Goal: Transaction & Acquisition: Book appointment/travel/reservation

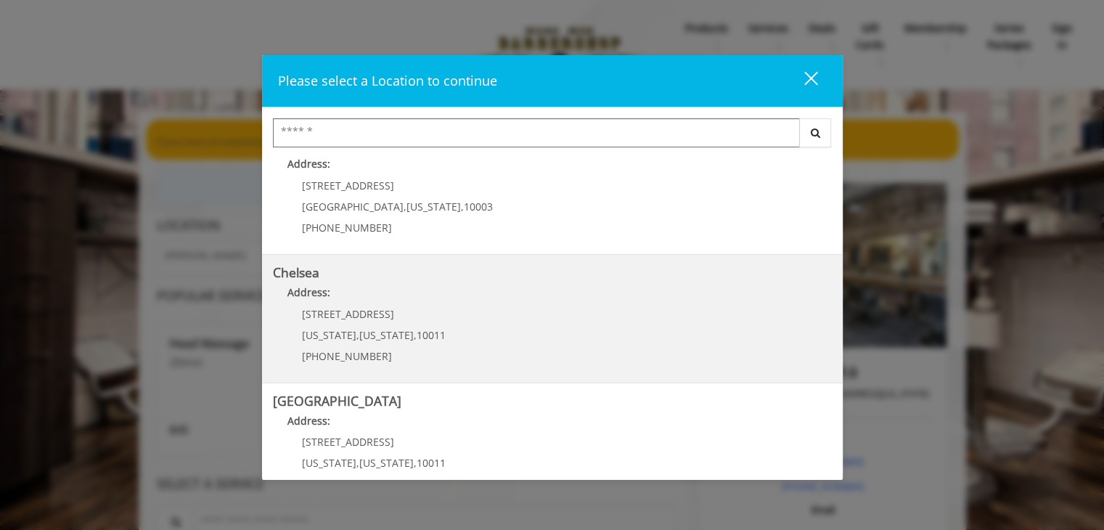
scroll to position [73, 0]
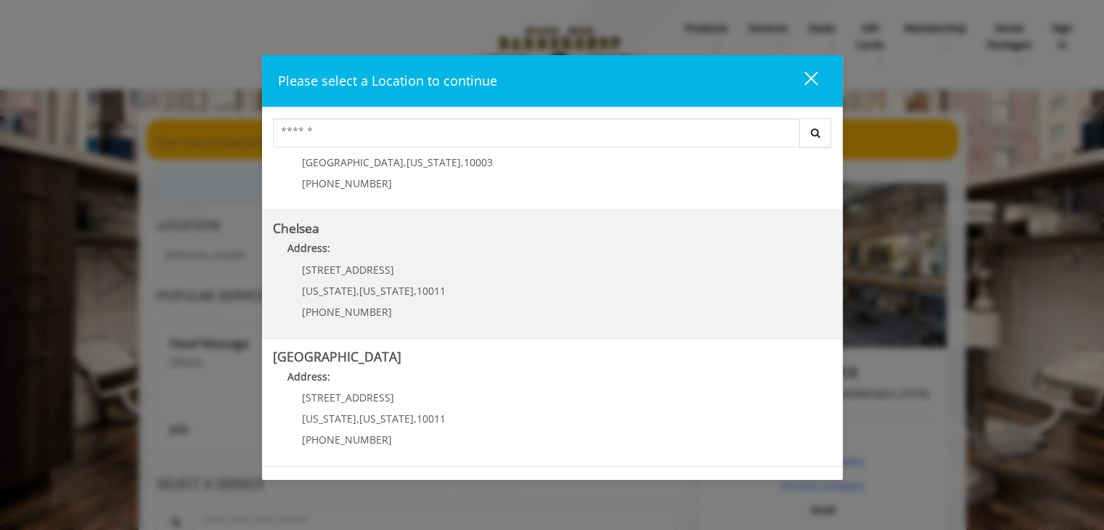
click at [348, 306] on span "[PHONE_NUMBER]" at bounding box center [347, 312] width 90 height 14
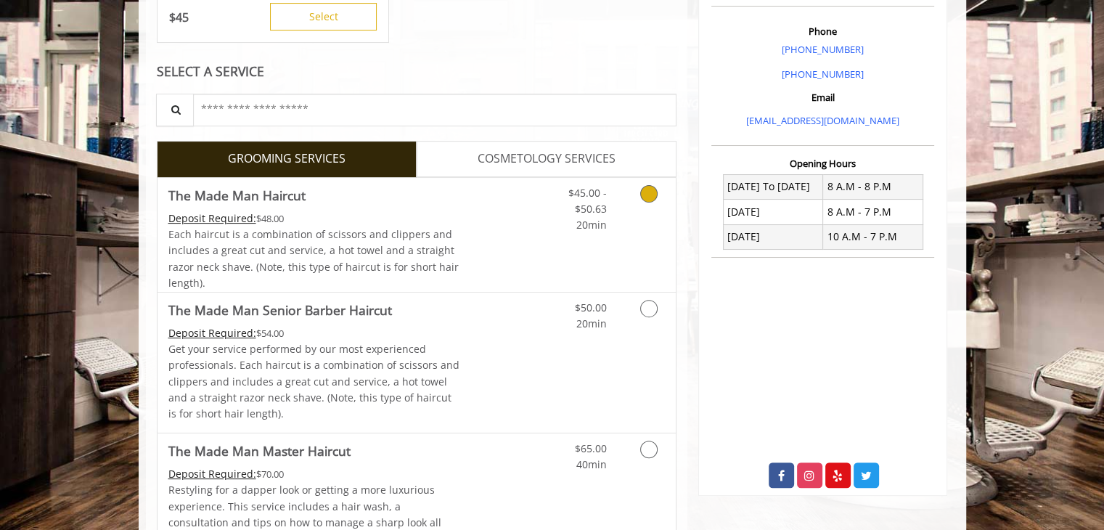
scroll to position [435, 0]
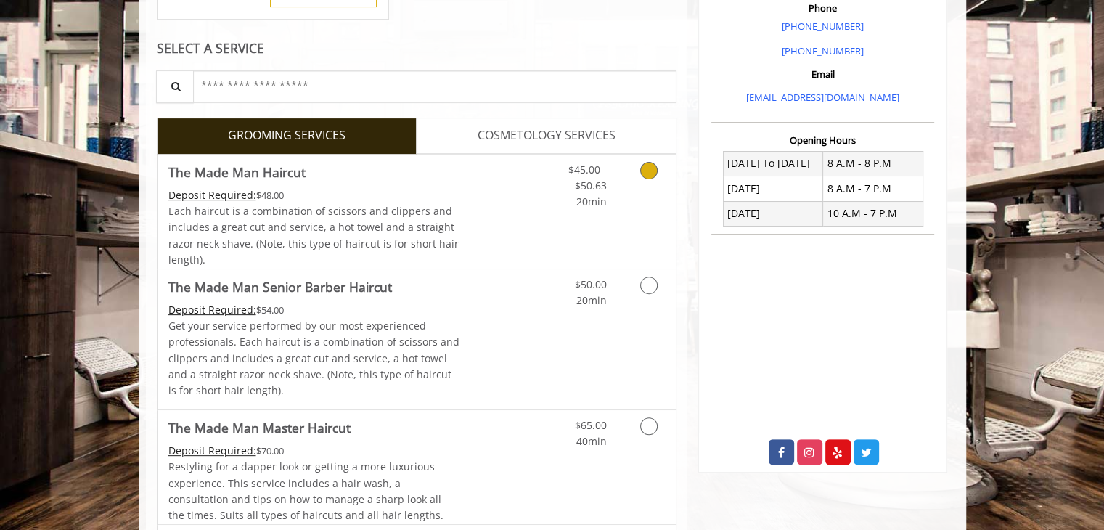
click at [628, 184] on link "Grooming services" at bounding box center [646, 183] width 37 height 56
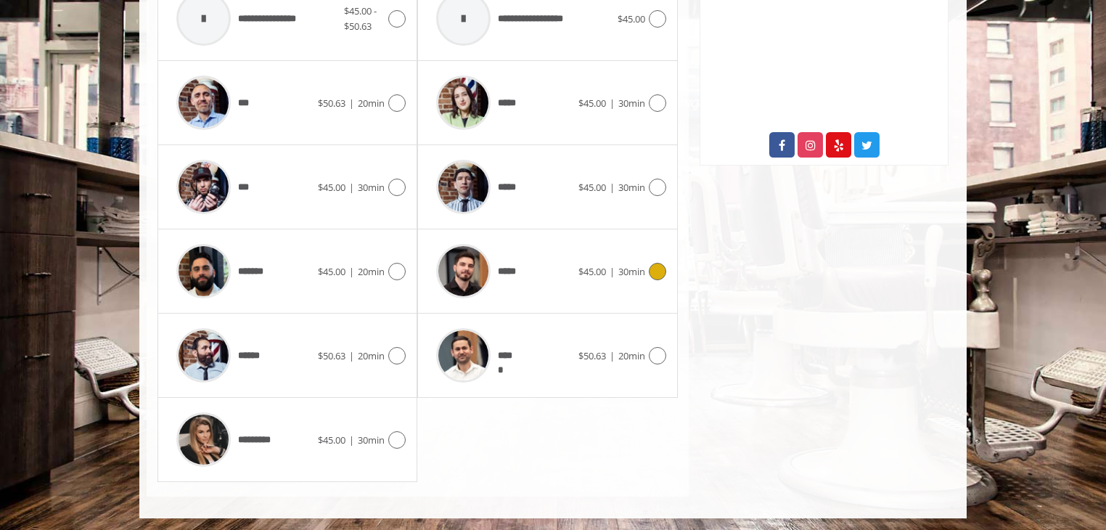
click at [602, 279] on div "***** $45.00 | 30min" at bounding box center [547, 271] width 237 height 69
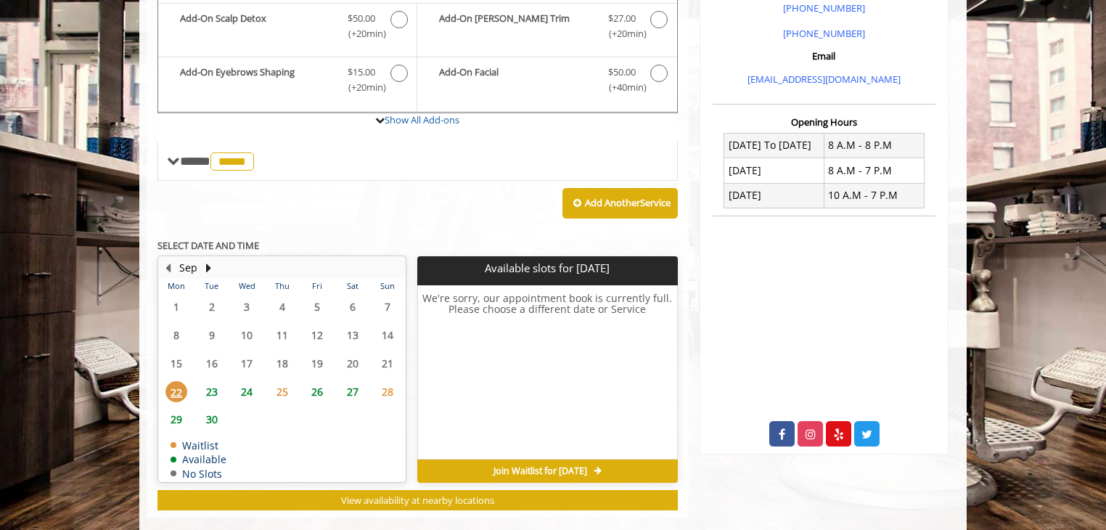
scroll to position [475, 0]
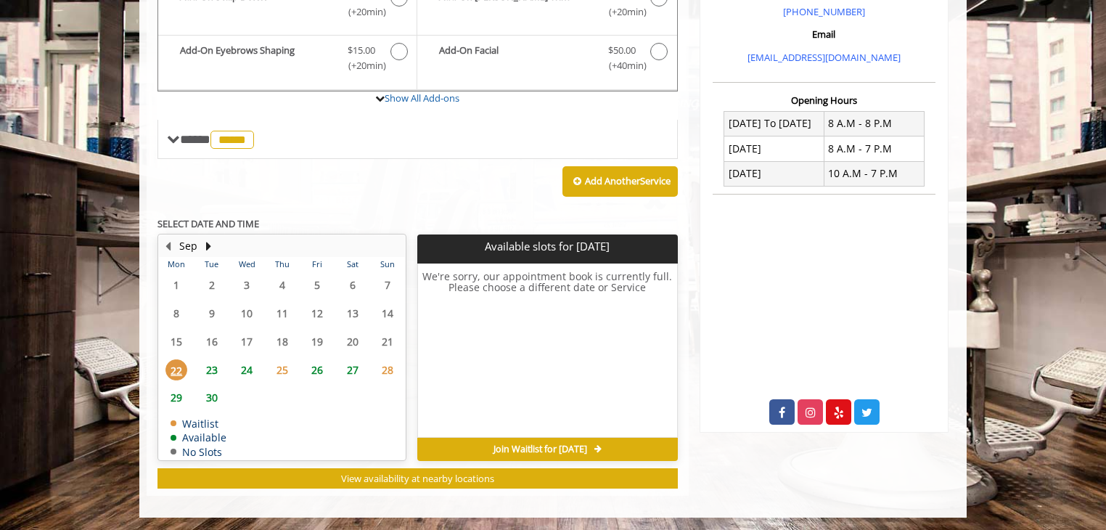
click at [213, 363] on span "23" at bounding box center [212, 369] width 22 height 21
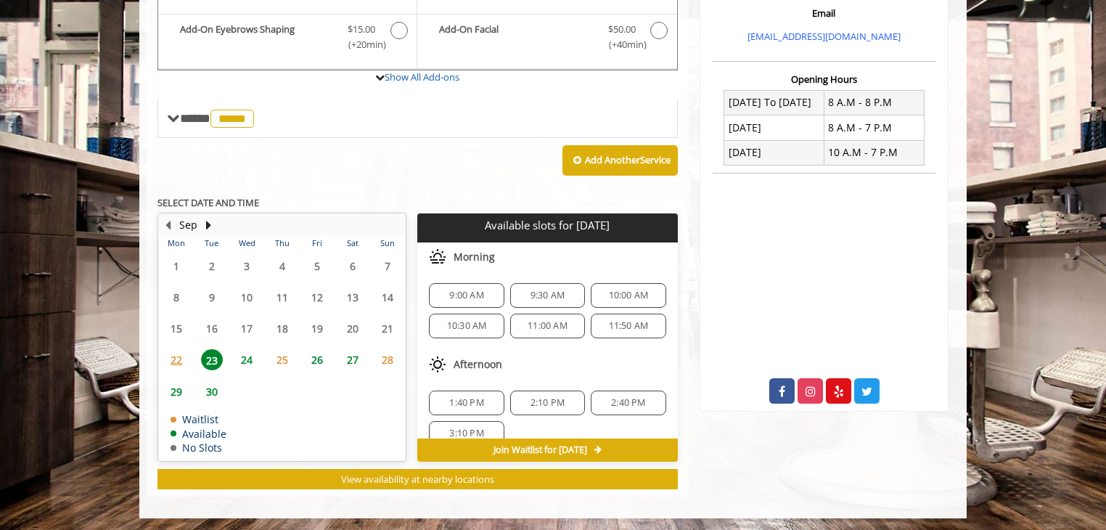
click at [165, 358] on span "22" at bounding box center [176, 359] width 22 height 21
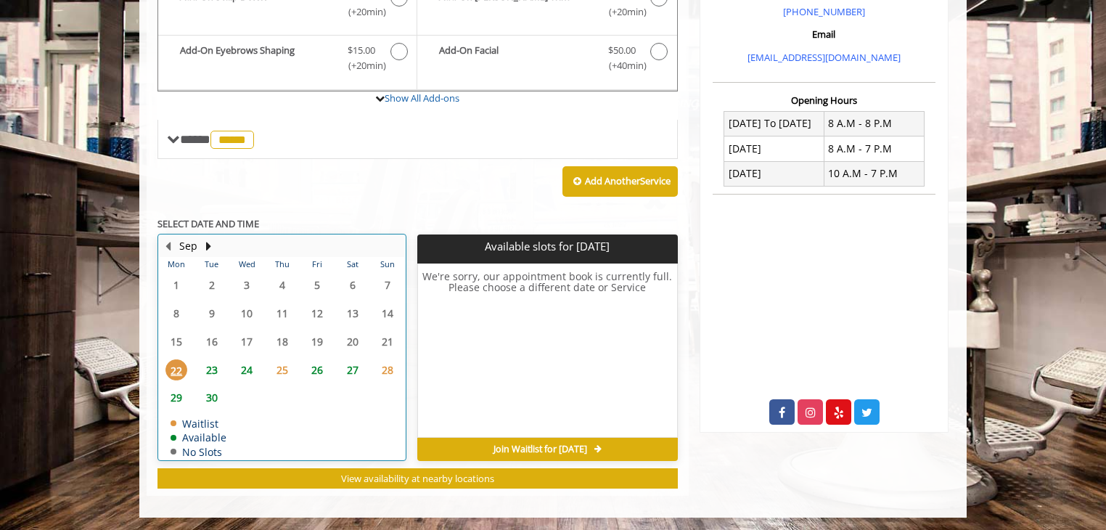
click at [218, 349] on table "Mon Tue Wed Thu Fri Sat Sun 1 2 3 4 5 6 7 8 9 10 11 12 13 14 15 16 17 18 19 20 …" at bounding box center [282, 358] width 246 height 202
click at [215, 361] on span "23" at bounding box center [212, 369] width 22 height 21
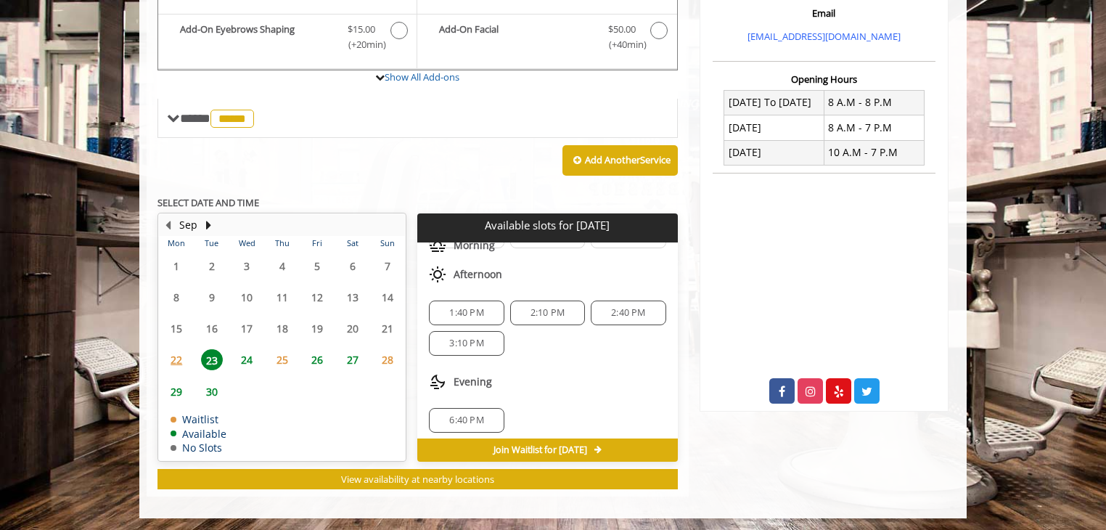
scroll to position [94, 0]
click at [470, 414] on span "6:40 PM" at bounding box center [466, 417] width 34 height 12
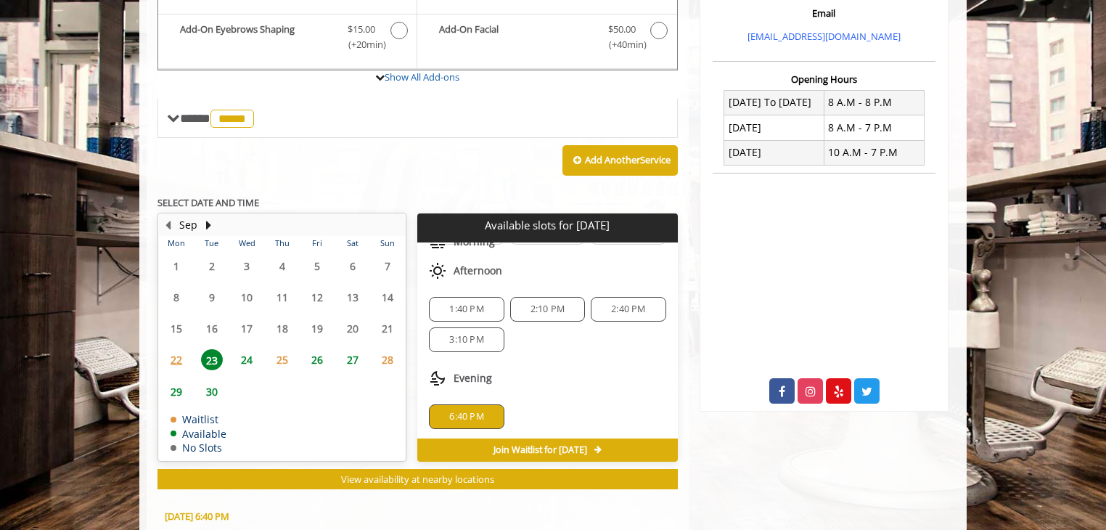
scroll to position [758, 0]
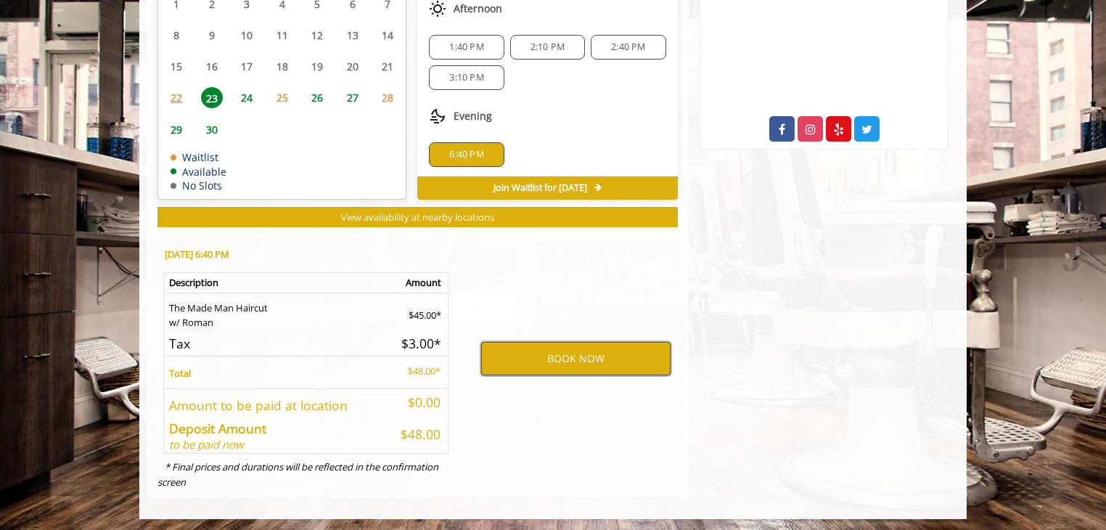
click at [523, 345] on button "BOOK NOW" at bounding box center [575, 358] width 189 height 33
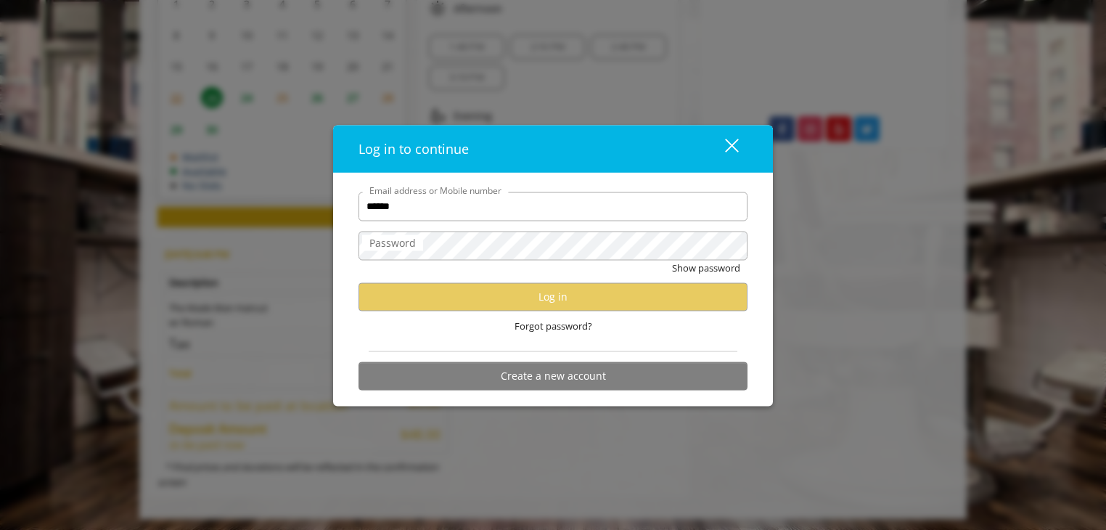
type input "**********"
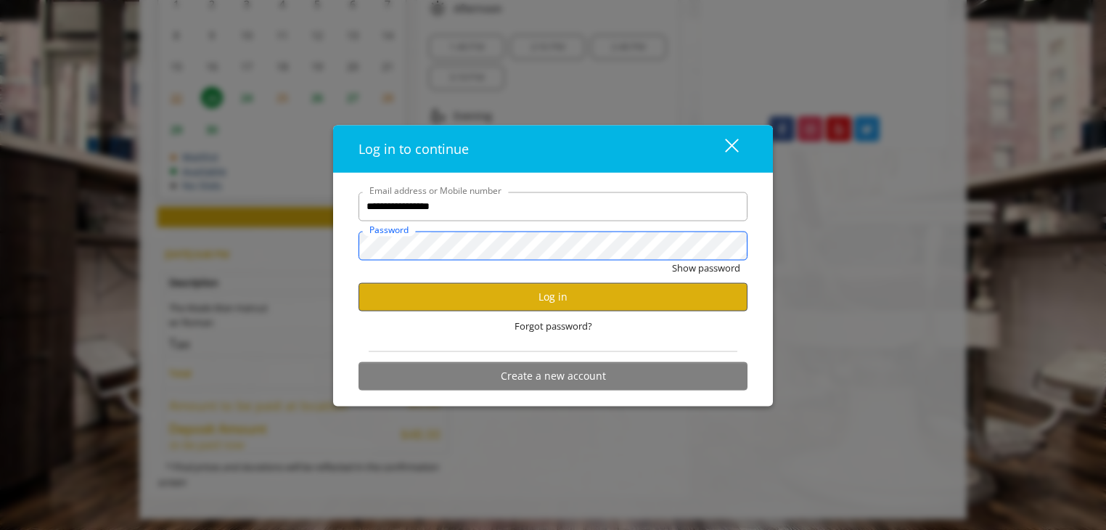
click at [672, 260] on button "Show password" at bounding box center [706, 267] width 68 height 15
click at [544, 296] on button "Log in" at bounding box center [553, 296] width 389 height 28
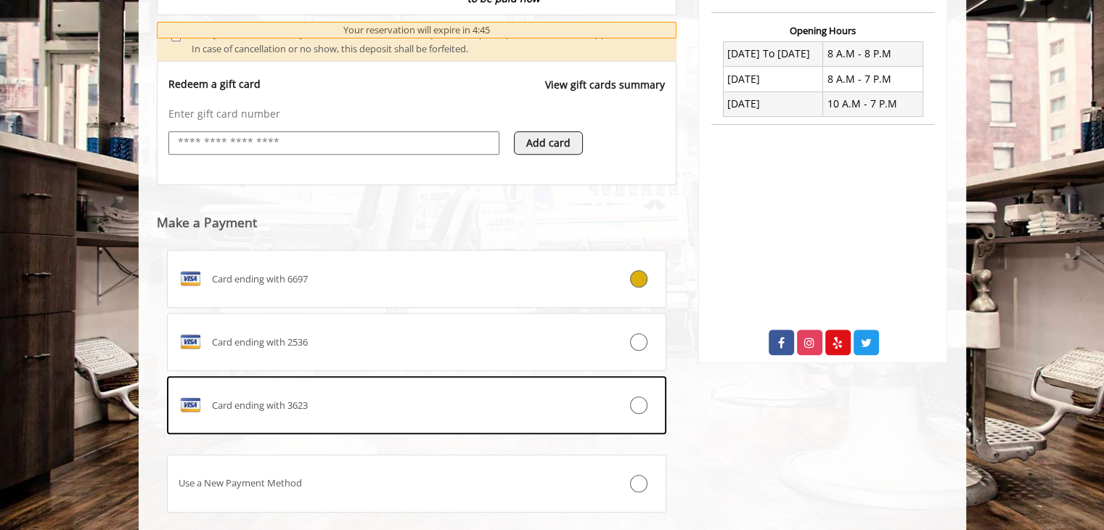
scroll to position [270, 0]
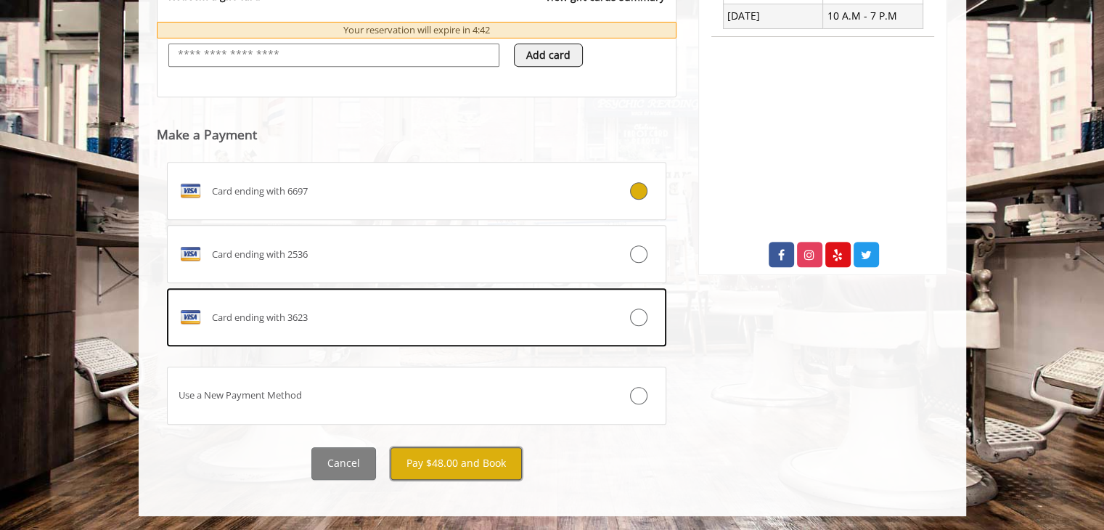
click at [486, 449] on button "Pay $48.00 and Book" at bounding box center [455, 463] width 131 height 33
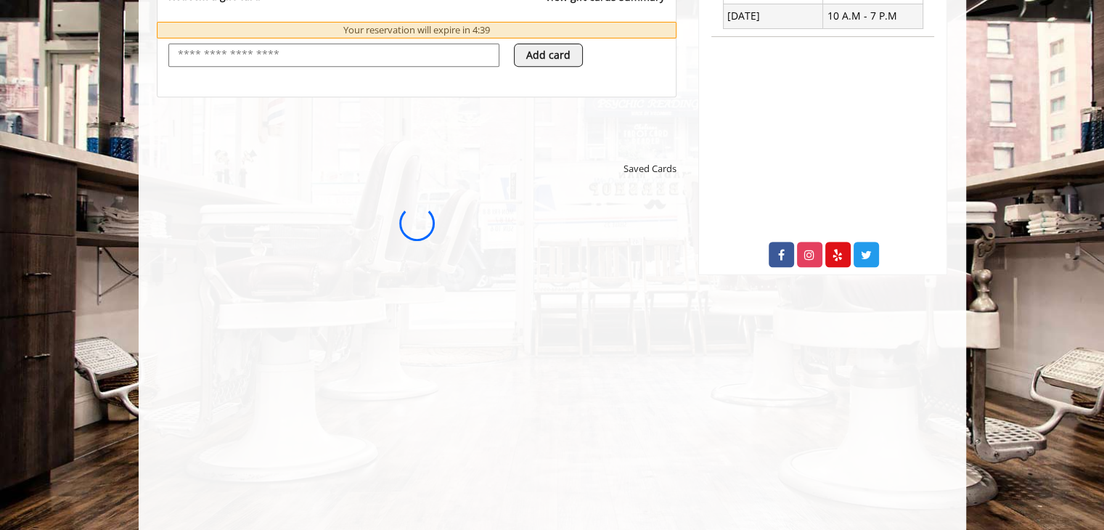
scroll to position [0, 0]
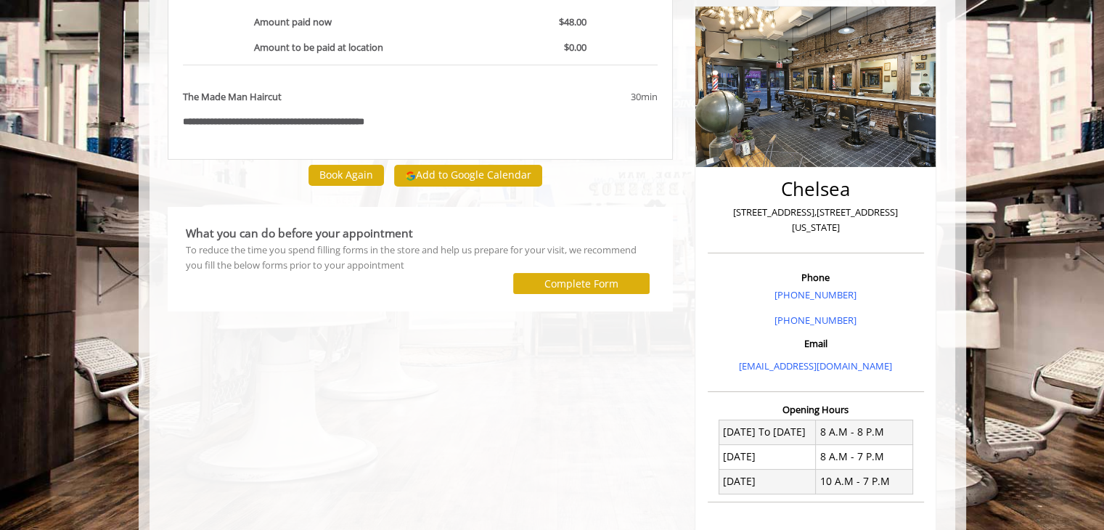
scroll to position [145, 0]
